Goal: Navigation & Orientation: Find specific page/section

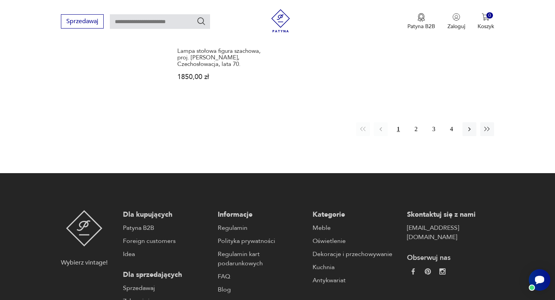
scroll to position [1252, 0]
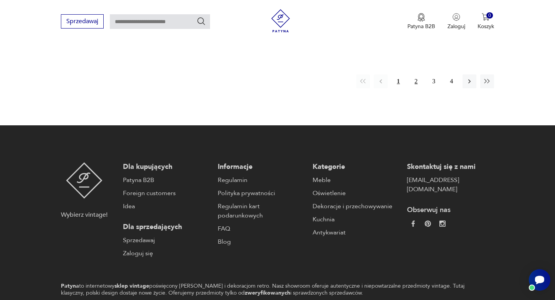
click at [412, 74] on button "2" at bounding box center [417, 81] width 14 height 14
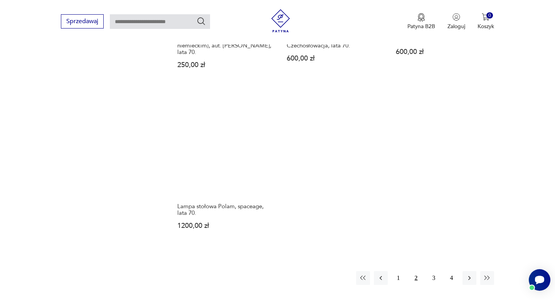
scroll to position [1043, 0]
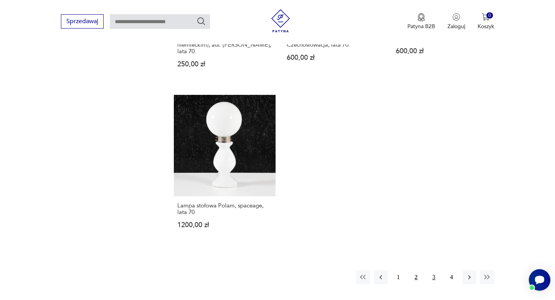
click at [428, 271] on button "3" at bounding box center [434, 277] width 14 height 14
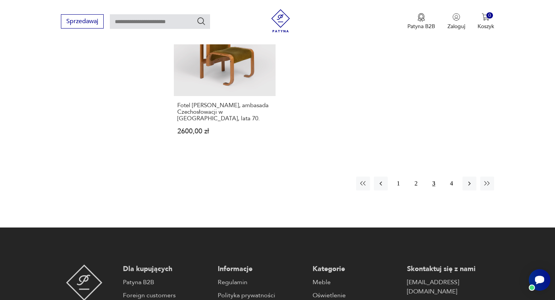
scroll to position [1226, 0]
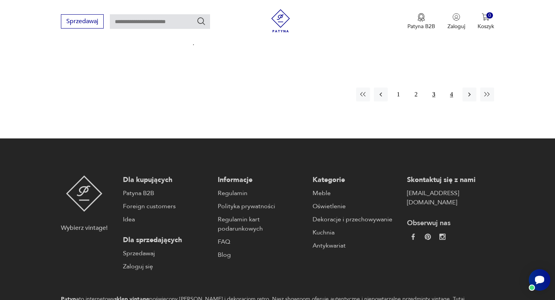
click at [452, 88] on button "4" at bounding box center [452, 95] width 14 height 14
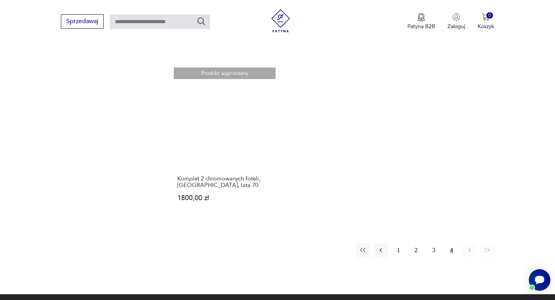
scroll to position [870, 0]
